Goal: Transaction & Acquisition: Obtain resource

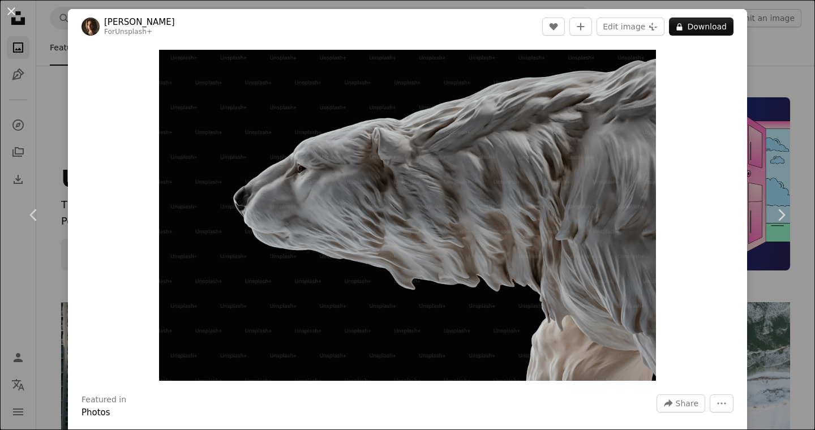
scroll to position [7746, 0]
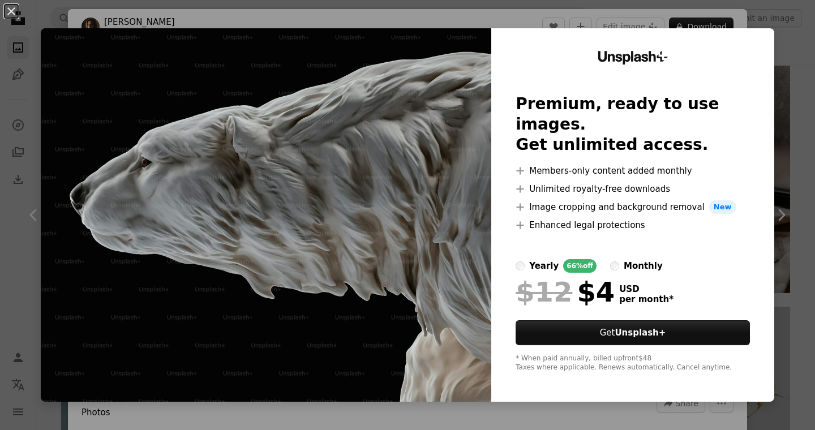
click at [617, 259] on label "monthly" at bounding box center [636, 266] width 53 height 14
click at [538, 259] on div "yearly" at bounding box center [543, 266] width 29 height 14
click at [681, 6] on div "An X shape Unsplash+ Premium, ready to use images. Get unlimited access. A plus…" at bounding box center [407, 215] width 815 height 430
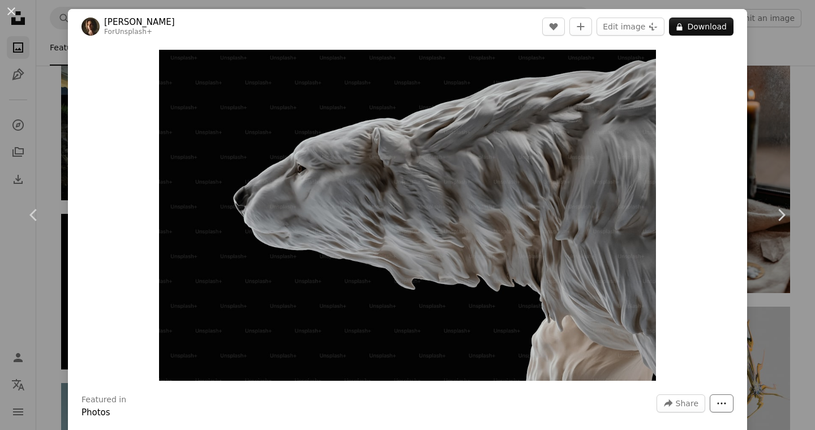
click at [717, 399] on icon "More Actions" at bounding box center [721, 403] width 10 height 10
click at [685, 299] on dialog "An X shape Chevron left Chevron right [PERSON_NAME] For Unsplash+ A heart A plu…" at bounding box center [407, 215] width 815 height 430
click at [672, 398] on icon "A forward-right arrow" at bounding box center [668, 403] width 10 height 10
click at [773, 128] on div "An X shape Chevron left Chevron right [PERSON_NAME] For Unsplash+ A heart A plu…" at bounding box center [407, 215] width 815 height 430
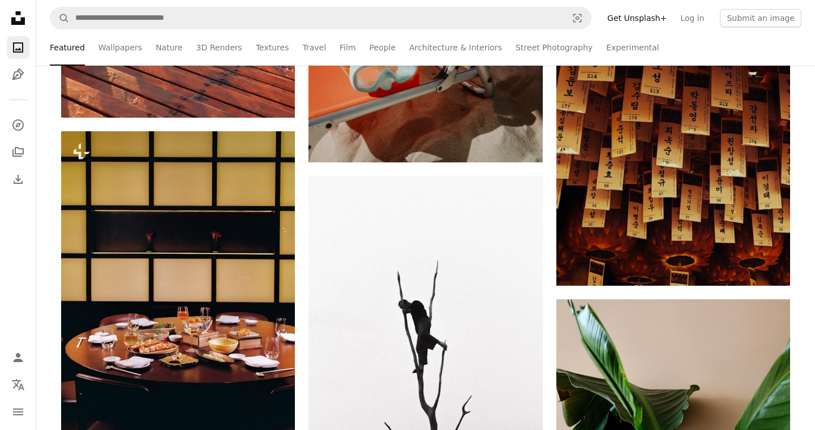
scroll to position [2507, 0]
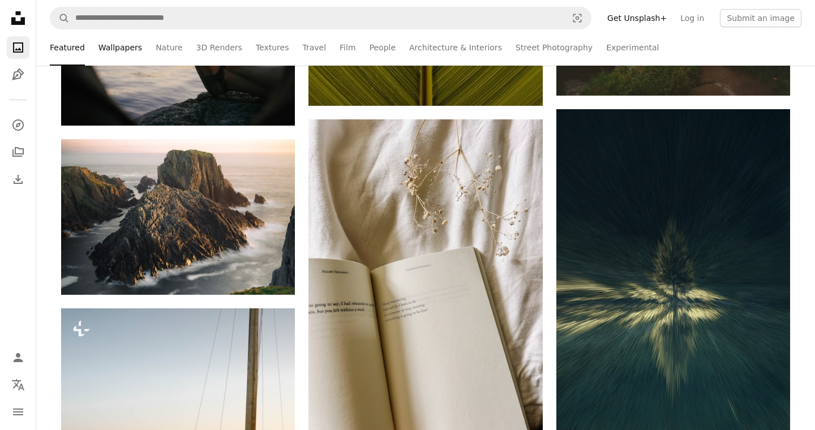
click at [121, 37] on link "Wallpapers" at bounding box center [120, 47] width 44 height 36
